Goal: Find specific page/section: Find specific page/section

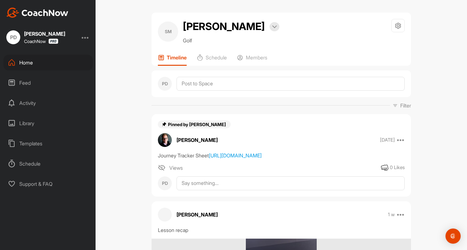
click at [47, 62] on div "Home" at bounding box center [47, 63] width 89 height 16
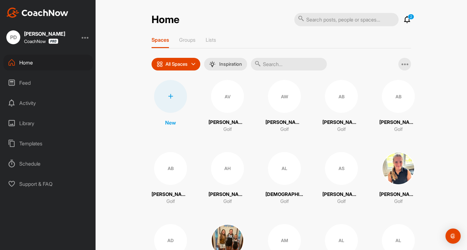
click at [287, 65] on input "text" at bounding box center [289, 64] width 76 height 13
type input "[PERSON_NAME]"
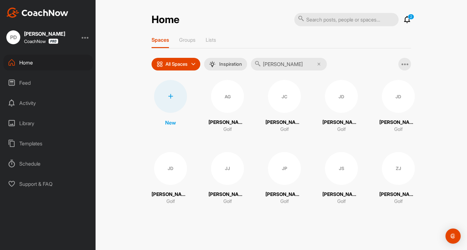
click at [229, 106] on div "AG" at bounding box center [227, 96] width 33 height 33
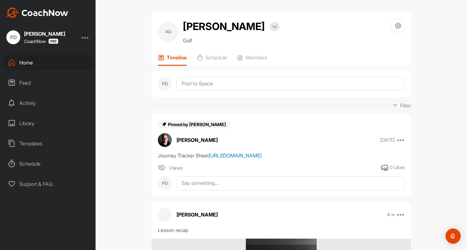
click at [227, 159] on link "[URL][DOMAIN_NAME]" at bounding box center [235, 155] width 53 height 6
